Goal: Transaction & Acquisition: Obtain resource

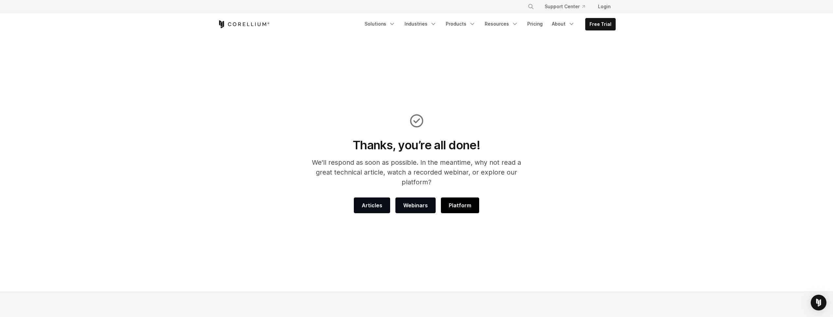
click at [454, 201] on span "Platform" at bounding box center [460, 205] width 23 height 8
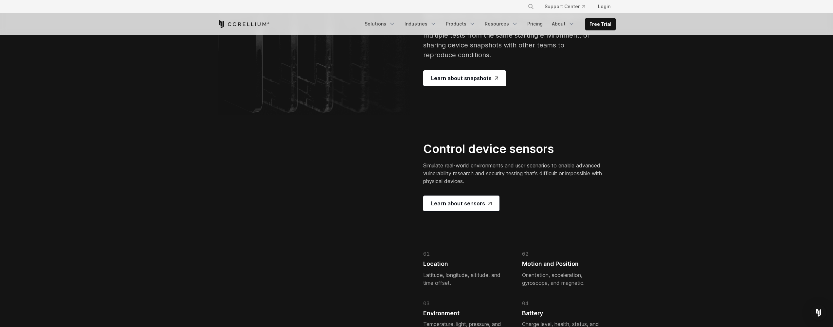
scroll to position [1368, 0]
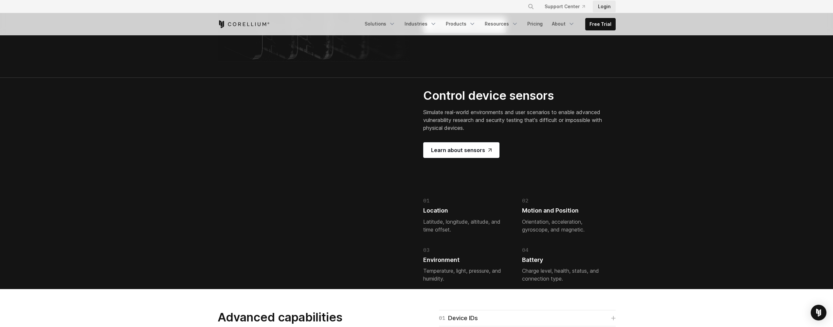
click at [609, 6] on link "Login" at bounding box center [604, 7] width 23 height 12
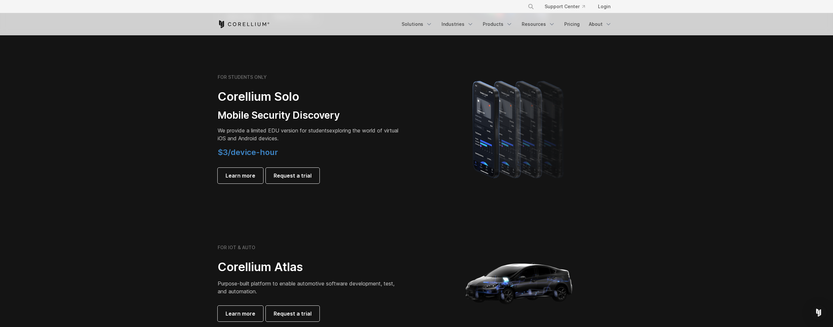
scroll to position [430, 0]
click at [301, 172] on link "Request a trial" at bounding box center [293, 177] width 54 height 16
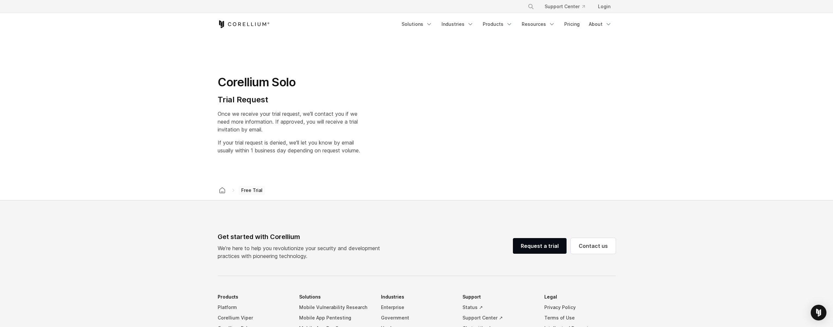
select select "**"
